Goal: Find specific page/section: Find specific page/section

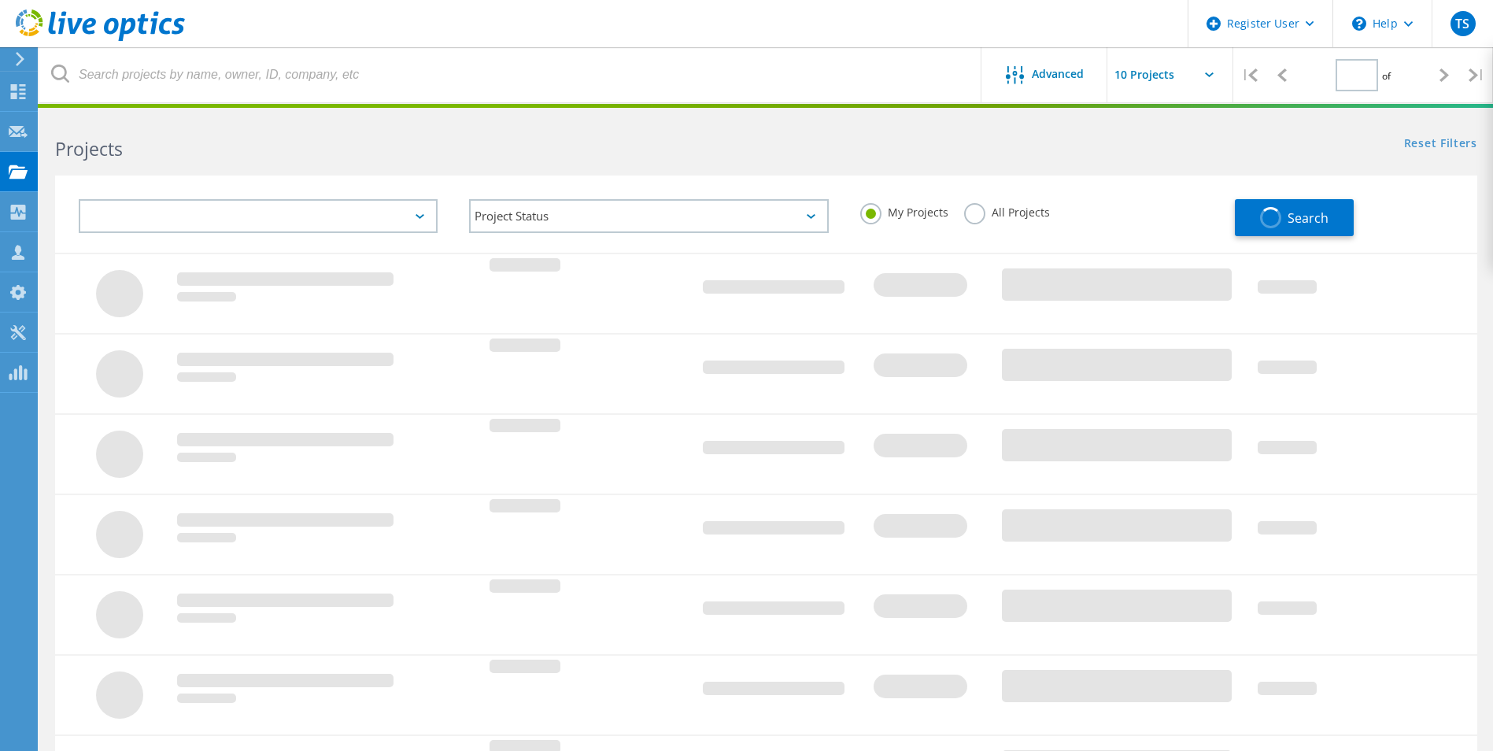
type input "1"
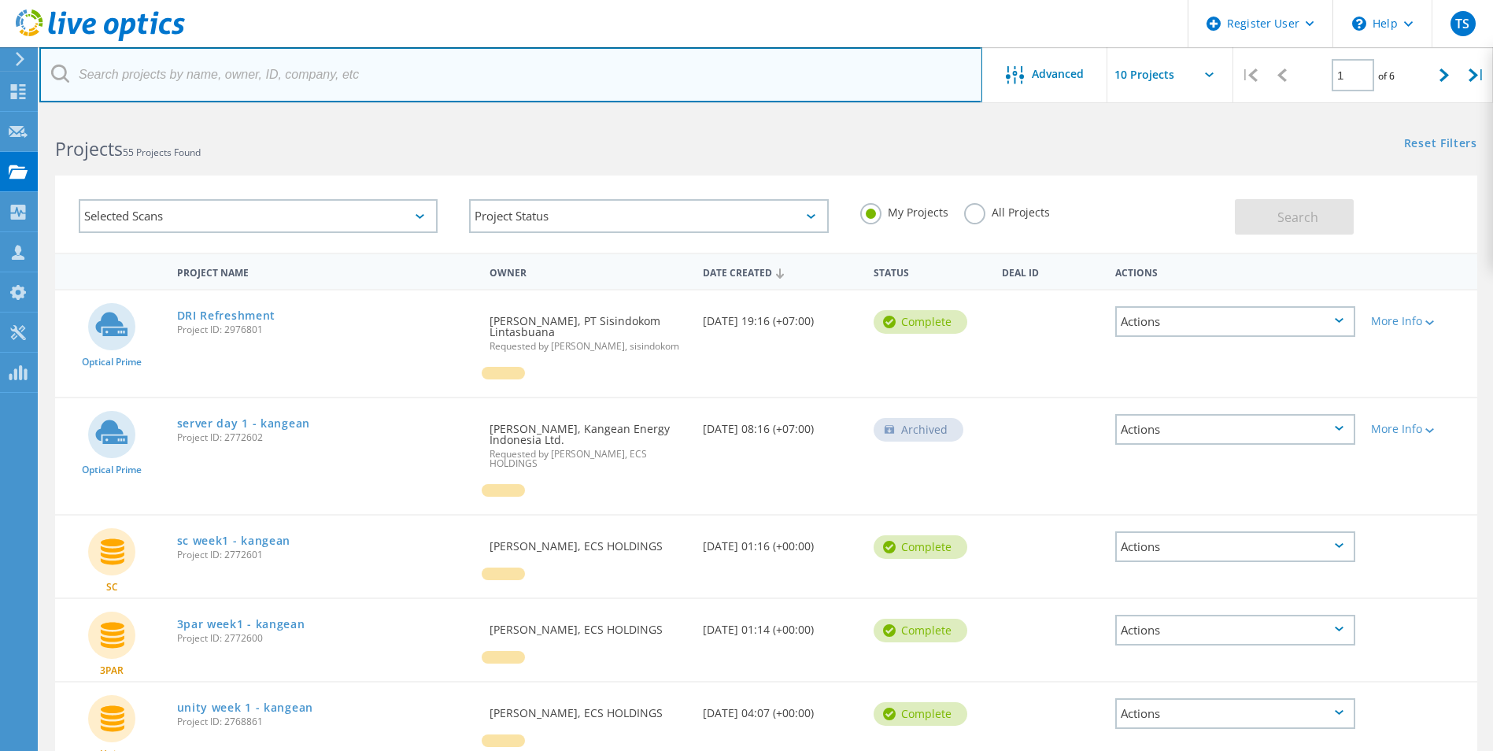
click at [241, 81] on input "text" at bounding box center [510, 74] width 943 height 55
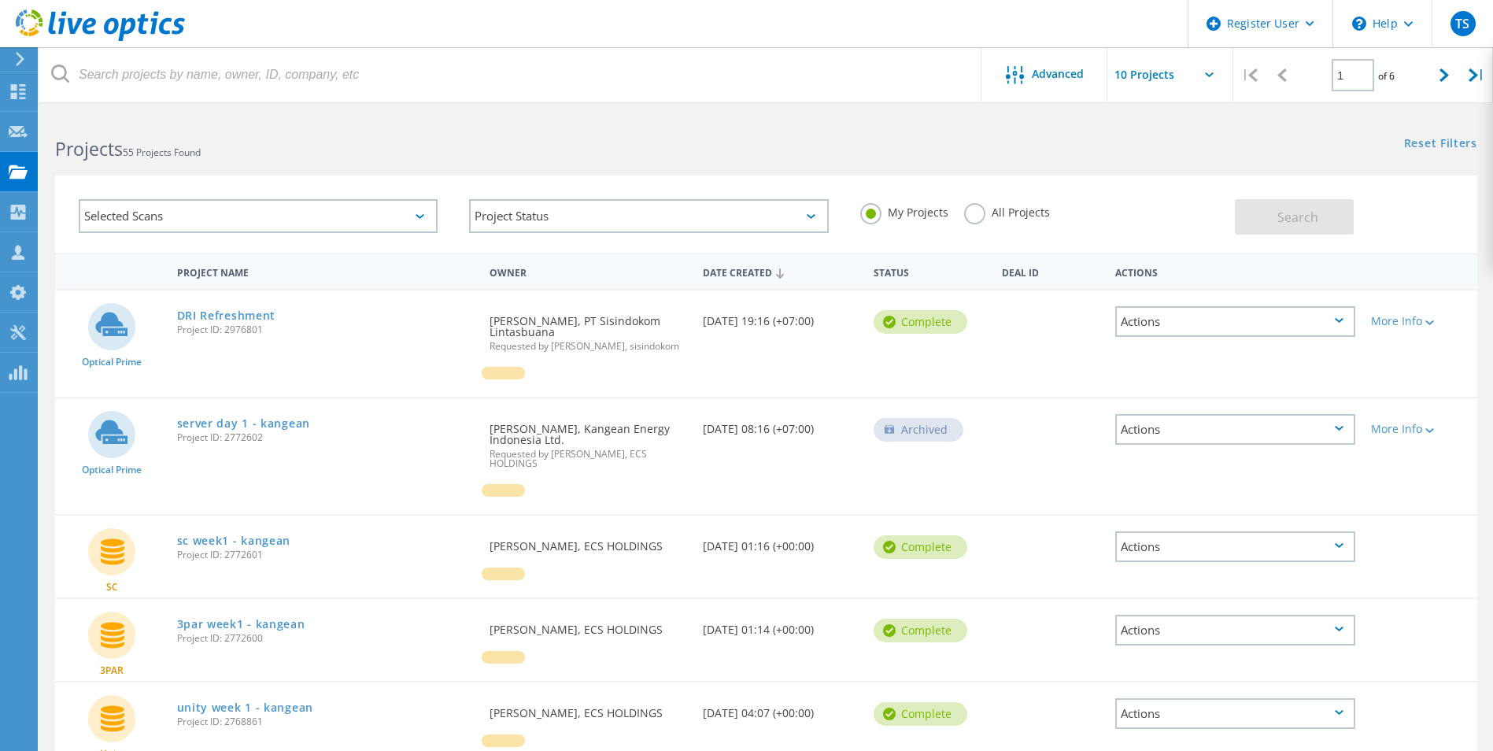
click at [968, 216] on label "All Projects" at bounding box center [1007, 210] width 86 height 15
click at [0, 0] on input "All Projects" at bounding box center [0, 0] width 0 height 0
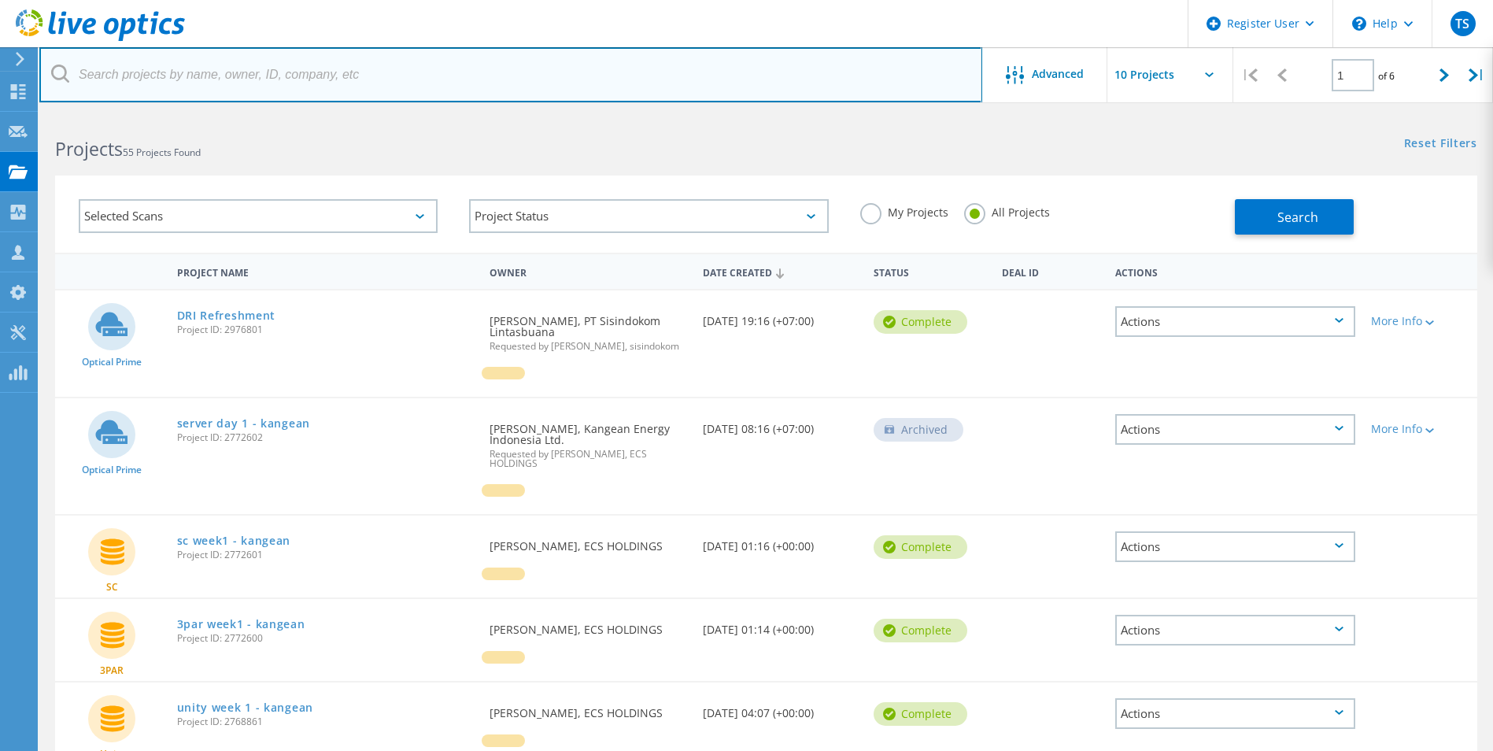
click at [163, 72] on input "text" at bounding box center [510, 74] width 943 height 55
paste input "2709117"
type input "2709117"
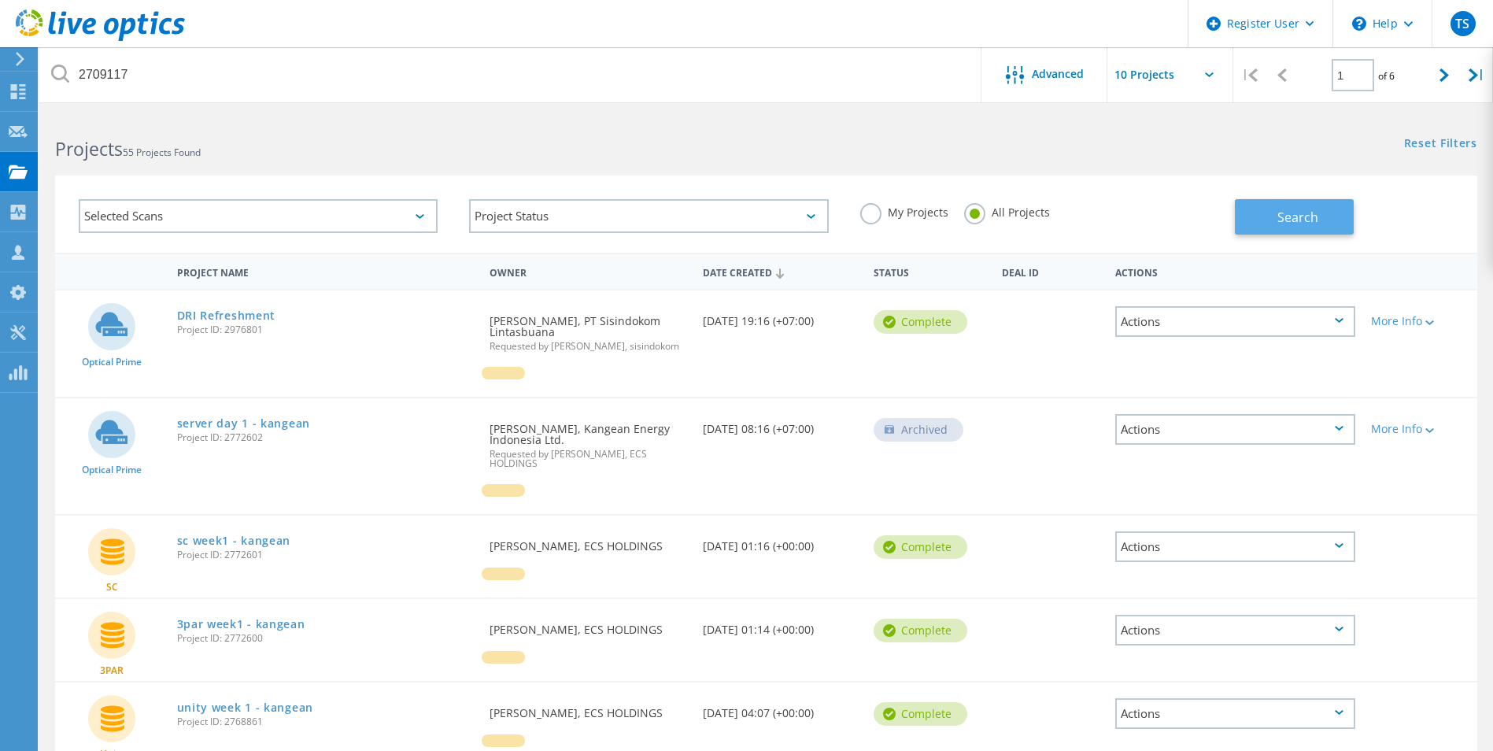
click at [1283, 220] on span "Search" at bounding box center [1297, 217] width 41 height 17
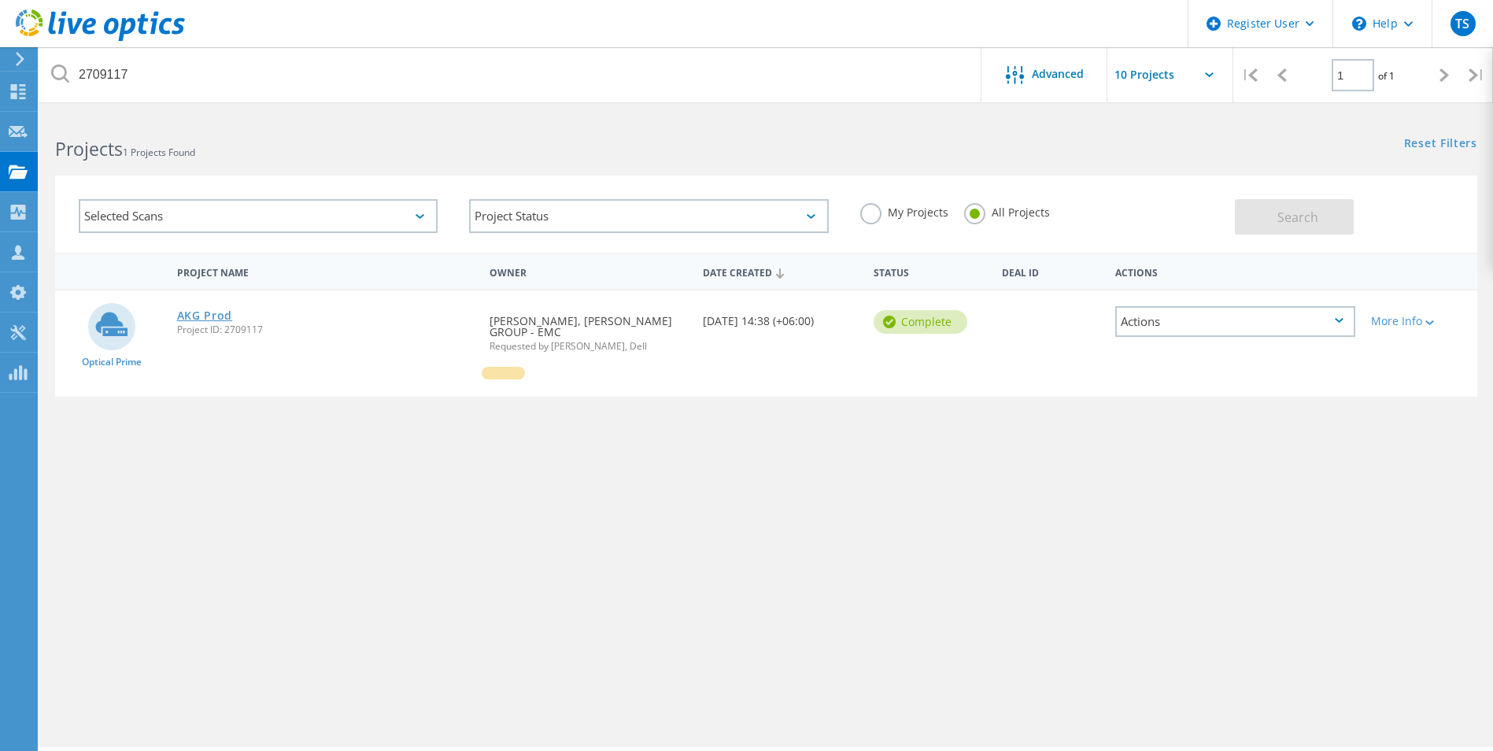
click at [221, 313] on link "AKG Prod" at bounding box center [205, 315] width 56 height 11
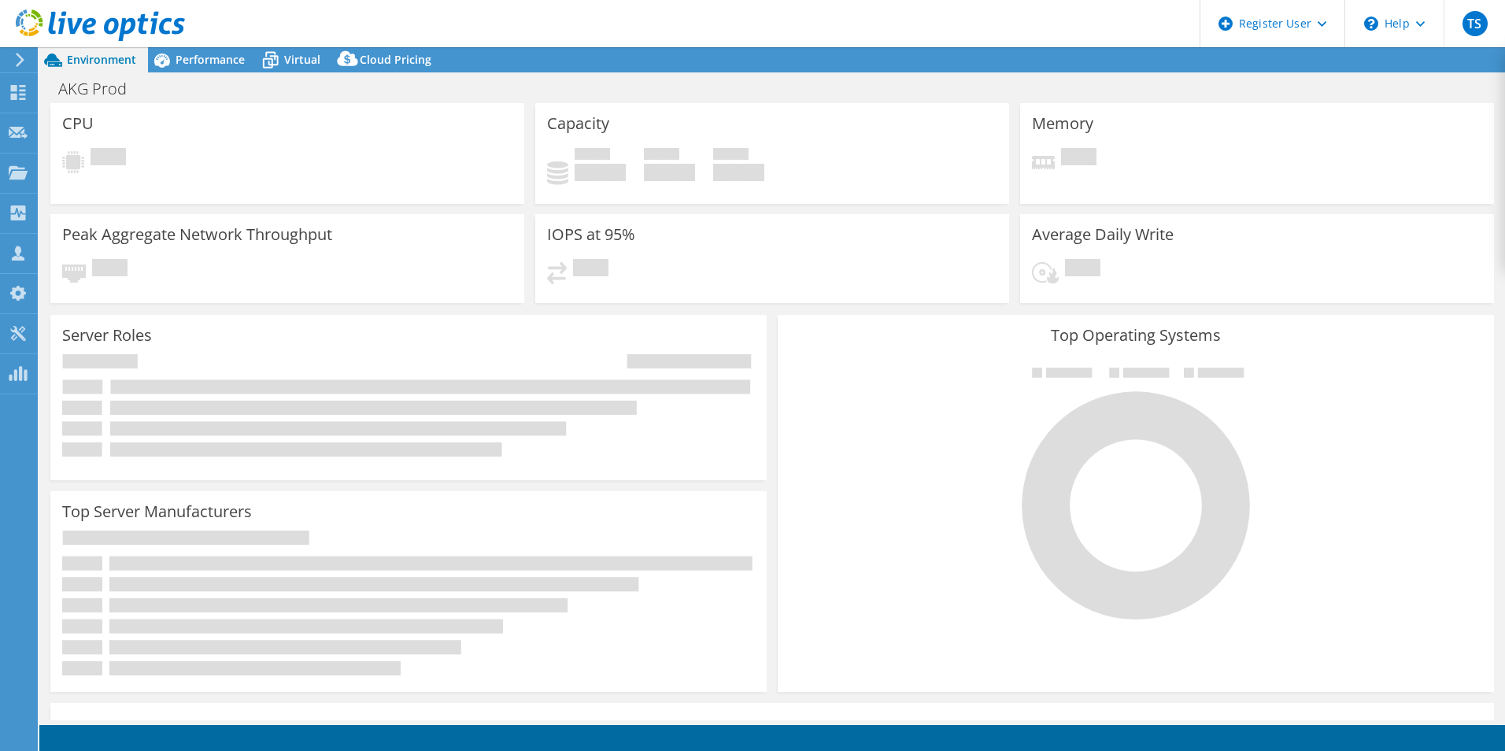
select select "USD"
